Goal: Check status: Check status

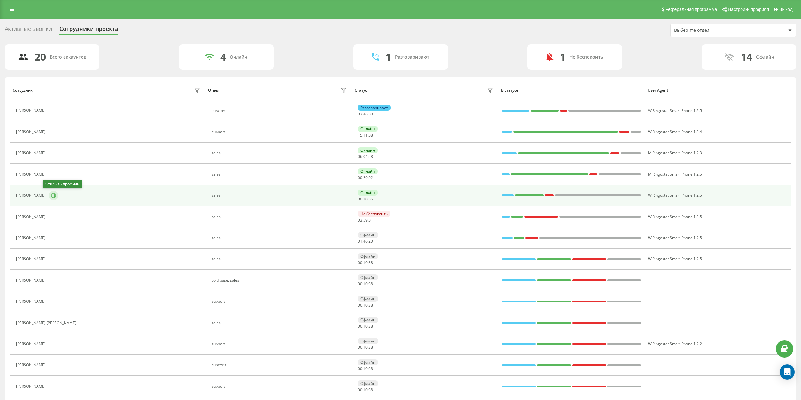
click at [50, 195] on button at bounding box center [53, 195] width 9 height 9
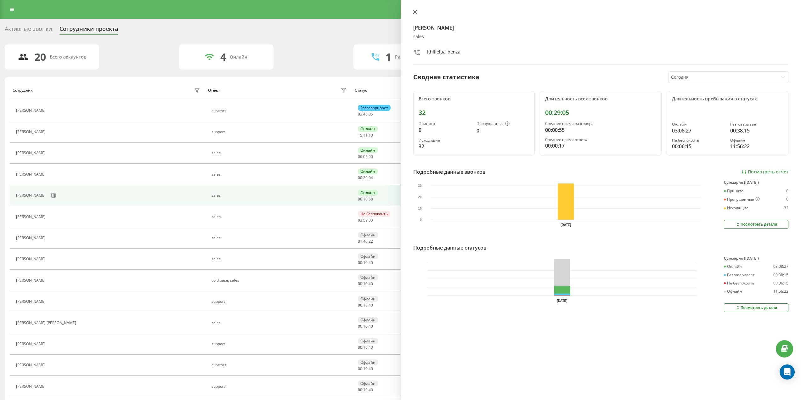
click at [414, 14] on icon at bounding box center [415, 12] width 4 height 4
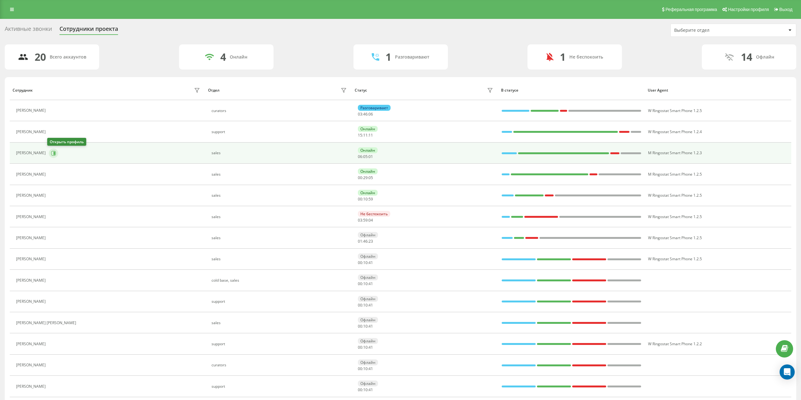
click at [55, 155] on button at bounding box center [53, 153] width 9 height 9
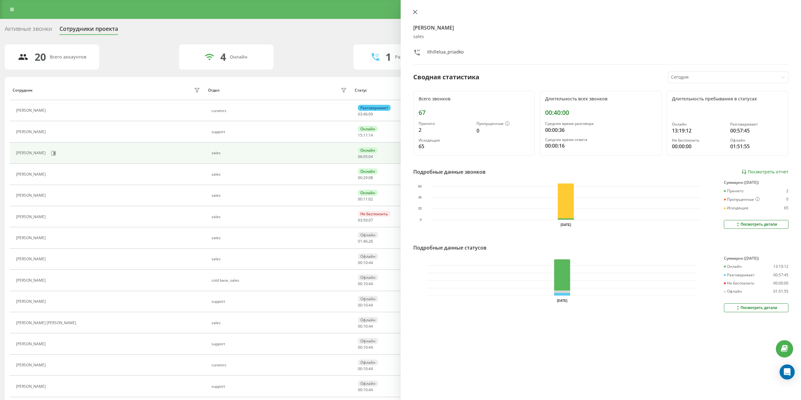
click at [416, 13] on icon at bounding box center [415, 12] width 4 height 4
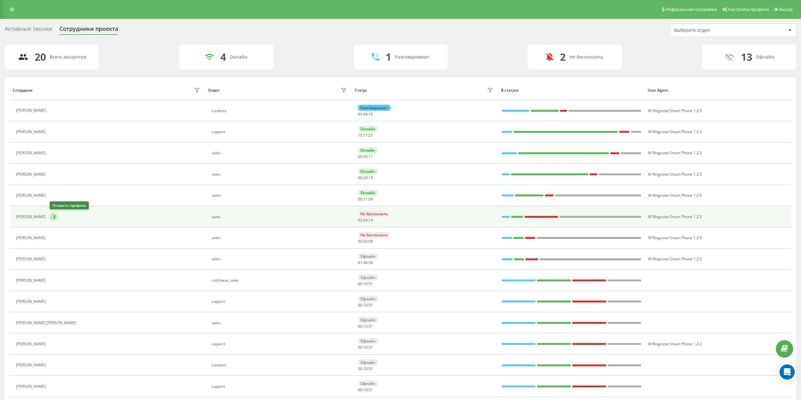
click at [54, 218] on icon at bounding box center [53, 216] width 5 height 5
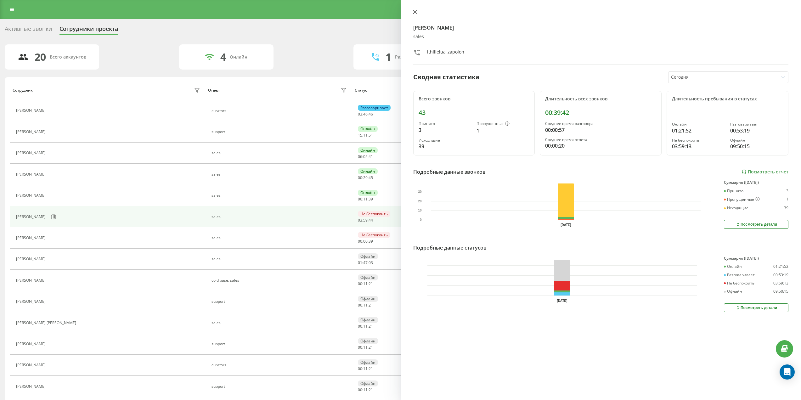
click at [413, 11] on icon at bounding box center [415, 12] width 4 height 4
